Goal: Information Seeking & Learning: Compare options

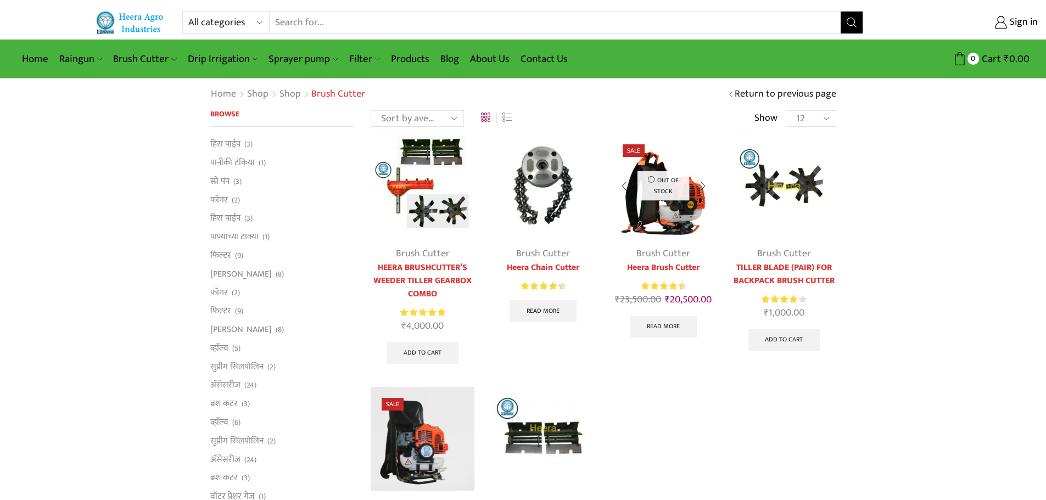
click at [655, 268] on link "Heera Brush Cutter" at bounding box center [664, 267] width 104 height 13
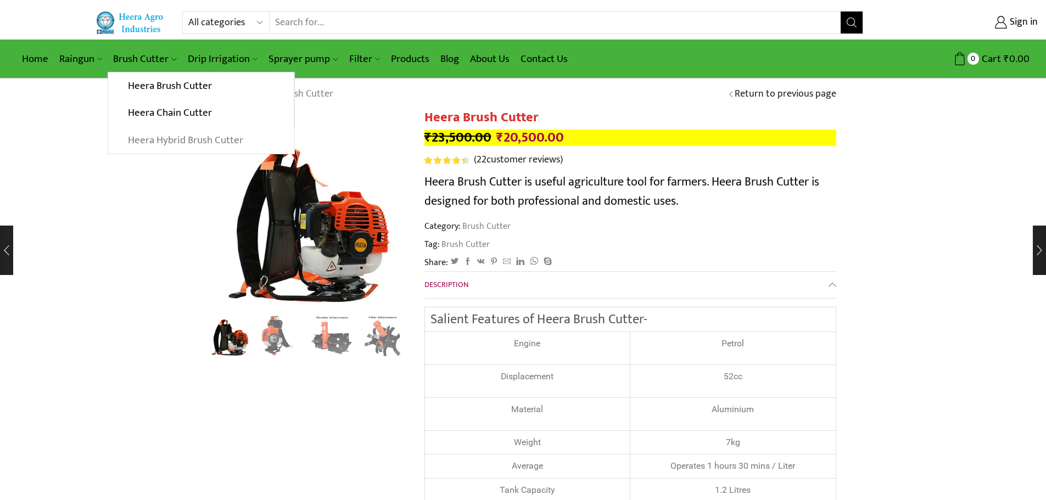
click at [207, 139] on link "Heera Hybrid Brush Cutter" at bounding box center [201, 140] width 186 height 27
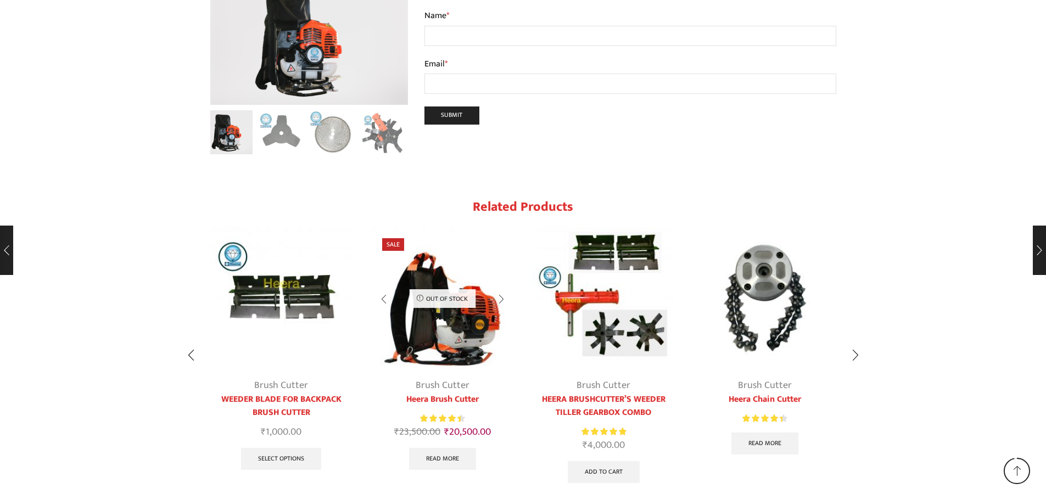
scroll to position [1256, 0]
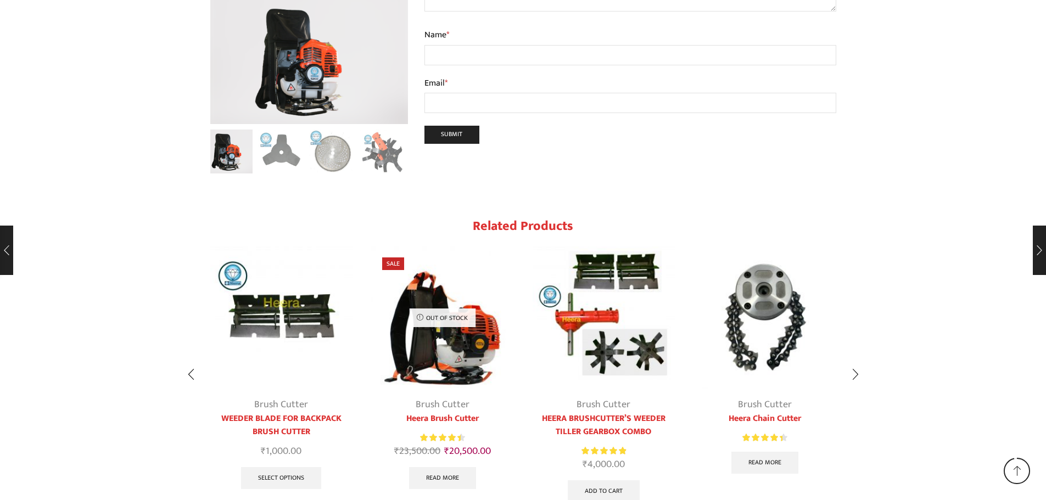
click at [756, 412] on link "Heera Chain Cutter" at bounding box center [764, 418] width 143 height 13
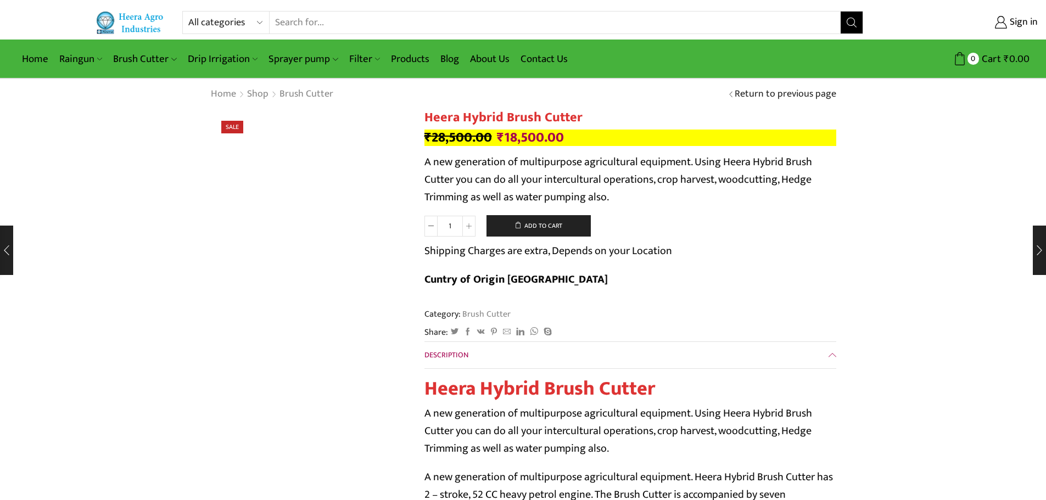
scroll to position [1256, 0]
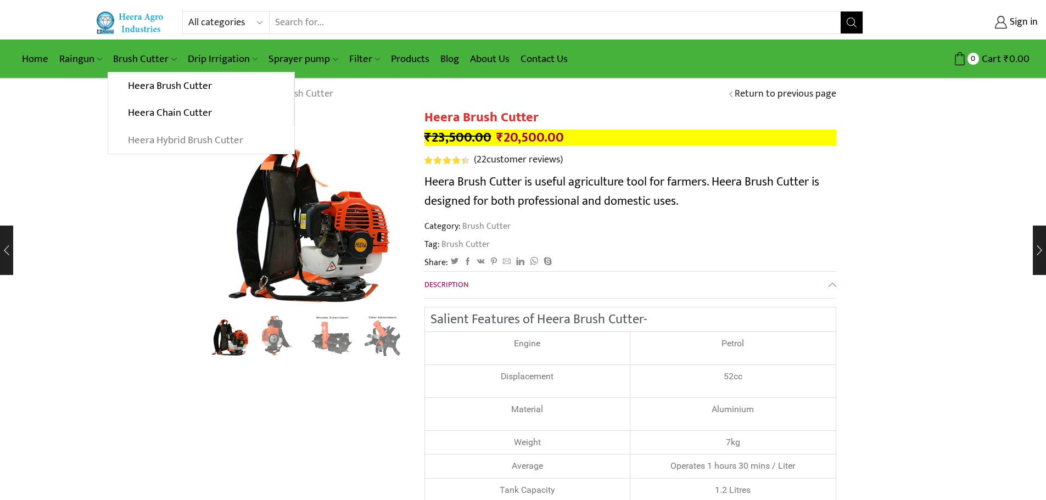
click at [157, 142] on link "Heera Hybrid Brush Cutter" at bounding box center [201, 140] width 186 height 27
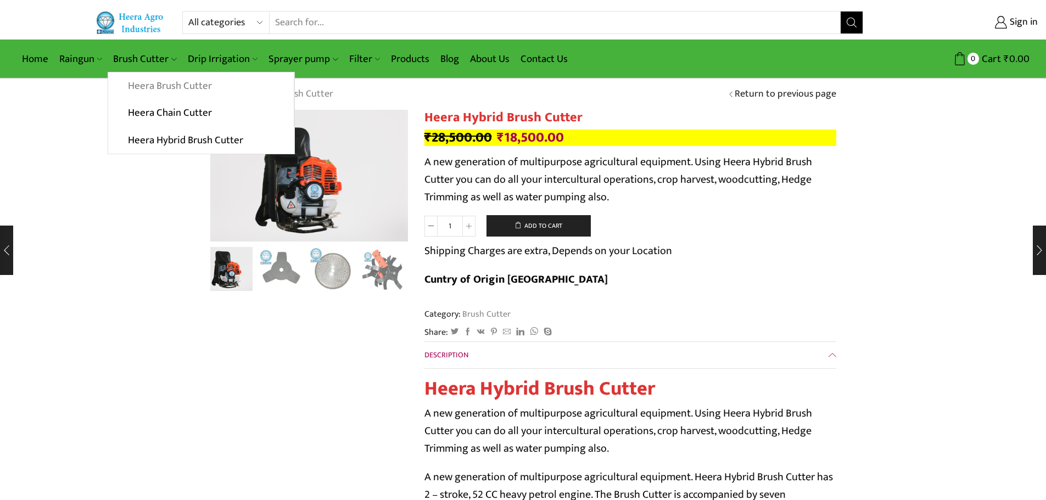
click at [138, 85] on link "Heera Brush Cutter" at bounding box center [200, 85] width 185 height 27
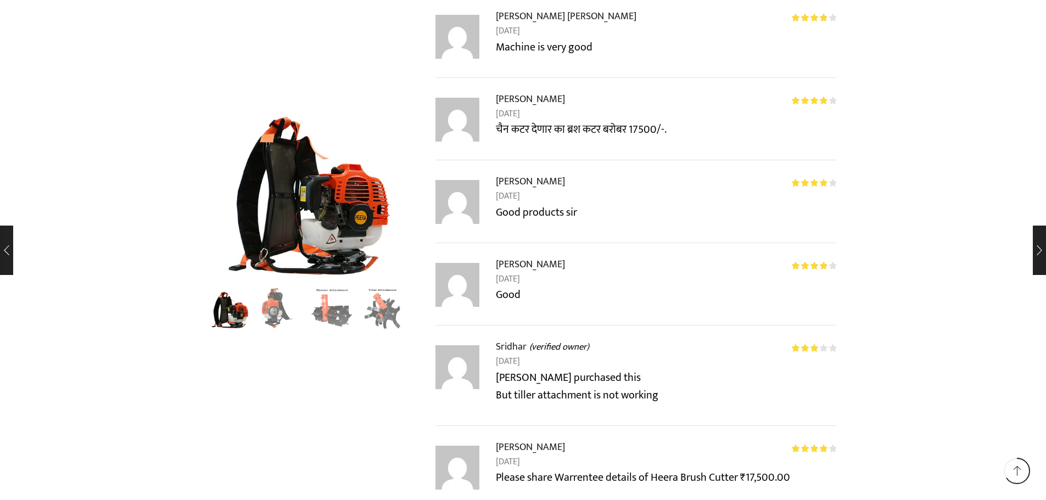
scroll to position [3624, 0]
